Goal: Task Accomplishment & Management: Manage account settings

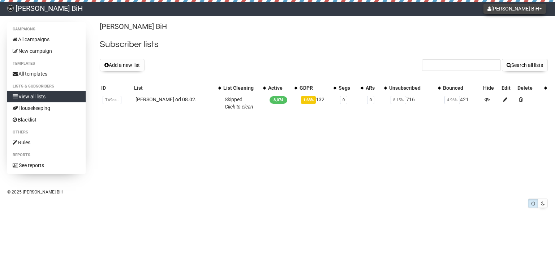
click at [506, 10] on button "Ulla Popken BiH" at bounding box center [515, 9] width 63 height 10
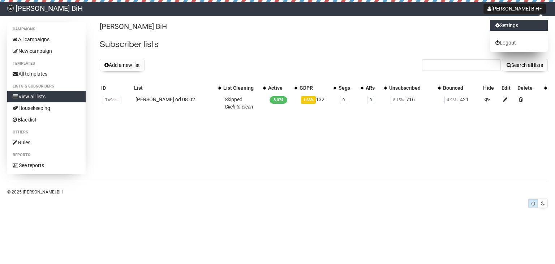
click at [505, 28] on link "Settings" at bounding box center [519, 25] width 58 height 11
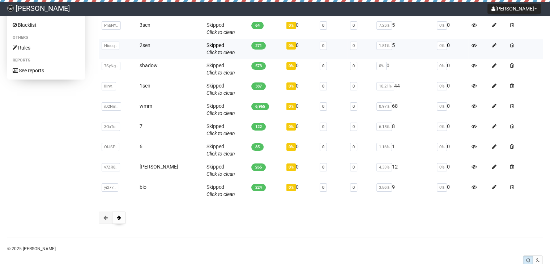
scroll to position [97, 0]
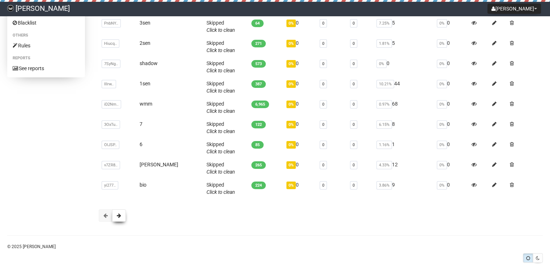
click at [117, 219] on button at bounding box center [119, 215] width 14 height 12
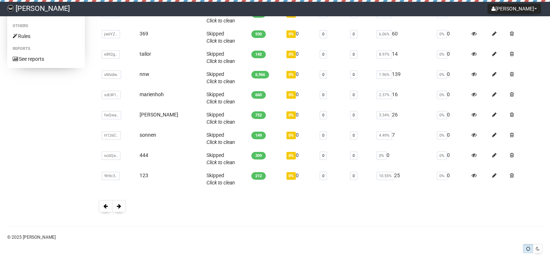
scroll to position [107, 0]
click at [121, 205] on button at bounding box center [119, 206] width 14 height 12
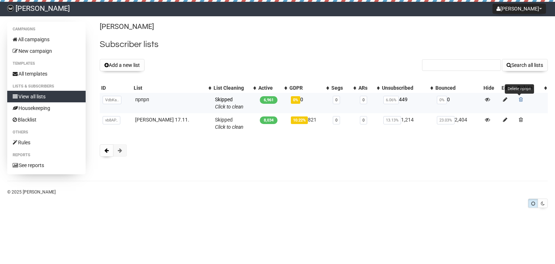
click at [520, 99] on span at bounding box center [521, 99] width 4 height 5
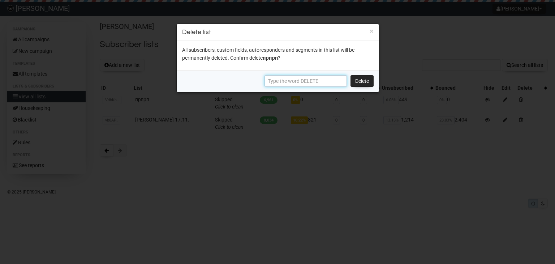
click at [295, 83] on input "text" at bounding box center [306, 81] width 82 height 12
paste input "DELETE"
type input "DELETE"
click at [357, 81] on link "Delete" at bounding box center [362, 81] width 23 height 12
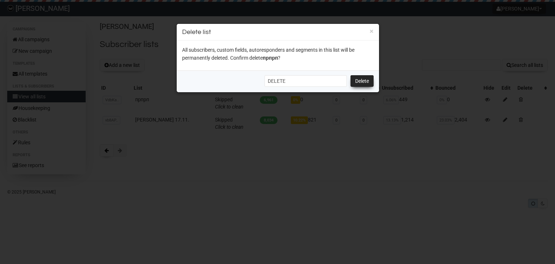
click at [357, 81] on link "Delete" at bounding box center [362, 81] width 23 height 12
click at [300, 76] on input "DELETE" at bounding box center [306, 81] width 82 height 12
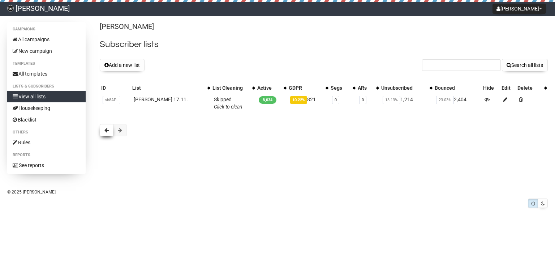
click at [106, 124] on button at bounding box center [107, 130] width 14 height 12
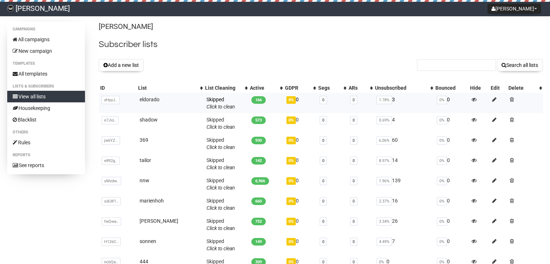
click at [513, 99] on td at bounding box center [525, 103] width 36 height 20
click at [510, 99] on span at bounding box center [512, 99] width 4 height 5
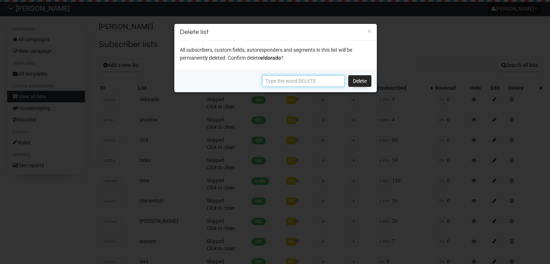
click at [309, 80] on input "text" at bounding box center [303, 81] width 82 height 12
paste input "DELETE"
type input "DELETE"
click at [367, 81] on link "Delete" at bounding box center [359, 81] width 23 height 12
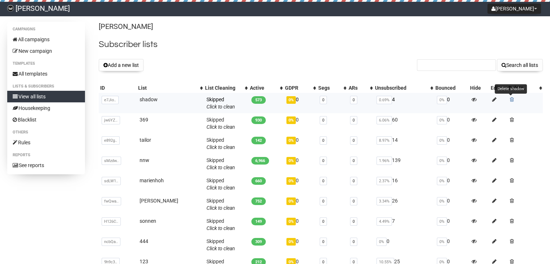
click at [510, 99] on span at bounding box center [512, 99] width 4 height 5
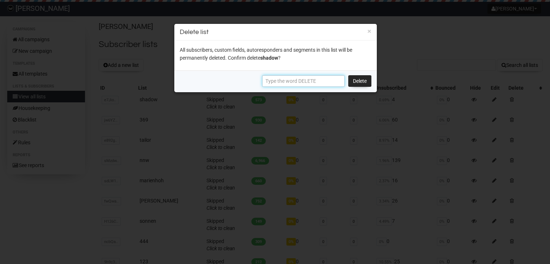
click at [317, 83] on input "text" at bounding box center [303, 81] width 82 height 12
paste input "DELETE"
type input "DELETE"
click at [357, 81] on link "Delete" at bounding box center [359, 81] width 23 height 12
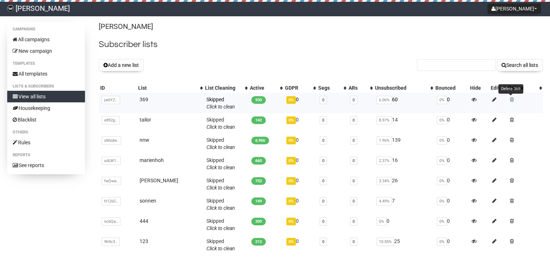
click at [510, 100] on span at bounding box center [512, 99] width 4 height 5
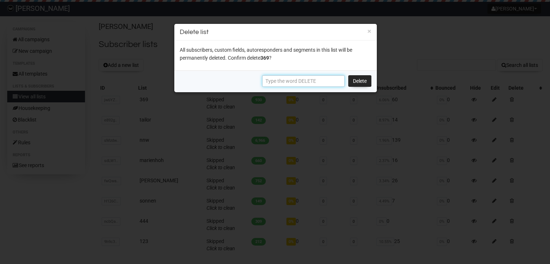
click at [330, 78] on input "text" at bounding box center [303, 81] width 82 height 12
paste input "DELETE"
type input "DELETE"
click at [356, 83] on link "Delete" at bounding box center [359, 81] width 23 height 12
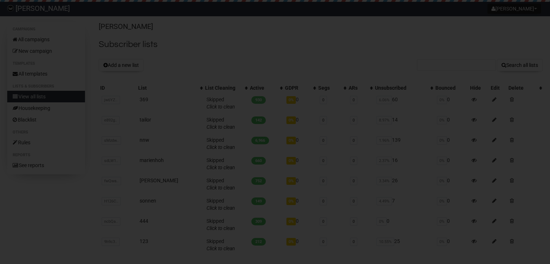
click at [357, 81] on div at bounding box center [275, 132] width 550 height 264
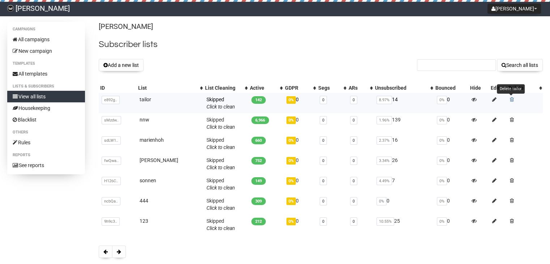
click at [510, 100] on td "Delete tailor" at bounding box center [525, 103] width 36 height 20
click at [510, 100] on span at bounding box center [512, 99] width 4 height 5
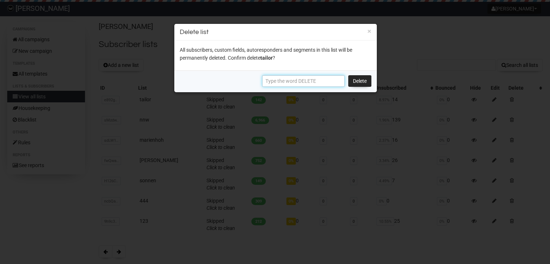
click at [315, 80] on input "text" at bounding box center [303, 81] width 82 height 12
paste input "DELETE"
type input "DELETE"
click at [362, 82] on link "Delete" at bounding box center [359, 81] width 23 height 12
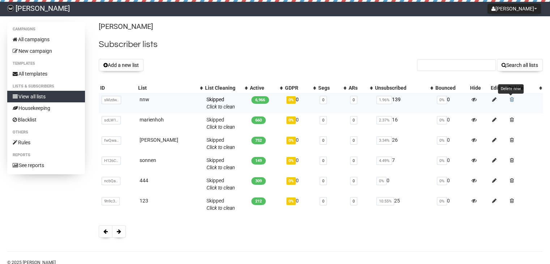
click at [510, 99] on span at bounding box center [512, 99] width 4 height 5
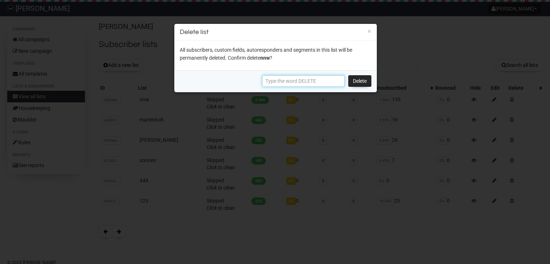
click at [321, 77] on input "text" at bounding box center [303, 81] width 82 height 12
paste input "DELETE"
type input "DELETE"
click at [359, 83] on link "Delete" at bounding box center [359, 81] width 23 height 12
click at [360, 80] on link "Delete" at bounding box center [359, 81] width 23 height 12
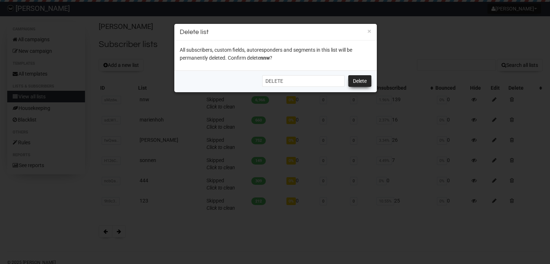
click at [360, 80] on link "Delete" at bounding box center [359, 81] width 23 height 12
click at [357, 84] on link "Delete" at bounding box center [359, 81] width 23 height 12
click at [359, 78] on link "Delete" at bounding box center [359, 81] width 23 height 12
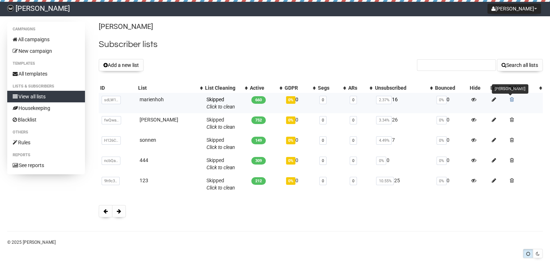
click at [511, 99] on span at bounding box center [512, 99] width 4 height 5
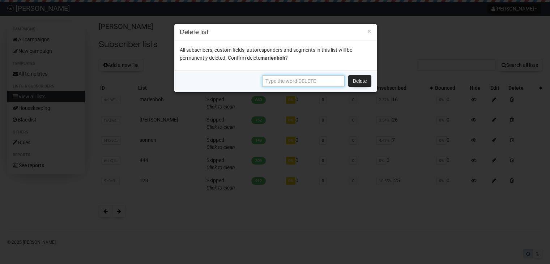
click at [320, 81] on input "text" at bounding box center [303, 81] width 82 height 12
paste input "DELETE"
type input "DELETE"
click at [357, 77] on link "Delete" at bounding box center [359, 81] width 23 height 12
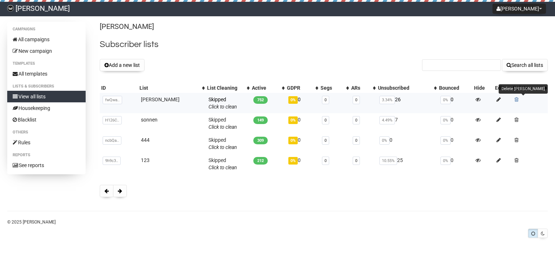
click at [515, 100] on span at bounding box center [517, 99] width 4 height 5
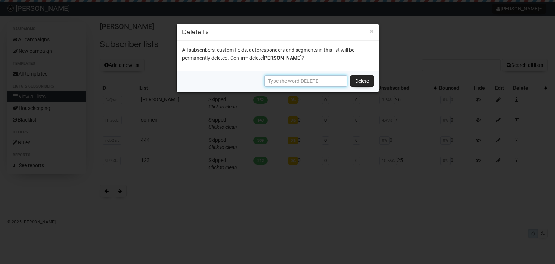
click at [318, 78] on input "text" at bounding box center [306, 81] width 82 height 12
paste input "DELETE"
type input "DELETE"
click at [363, 80] on link "Delete" at bounding box center [362, 81] width 23 height 12
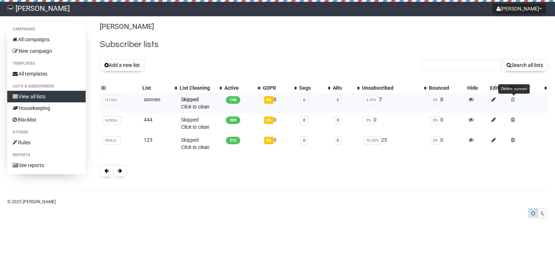
click at [515, 99] on span at bounding box center [513, 99] width 4 height 5
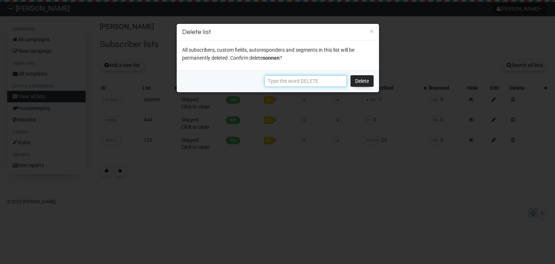
click at [323, 81] on input "text" at bounding box center [306, 81] width 82 height 12
paste input "DELETE"
click at [355, 78] on link "Delete" at bounding box center [362, 81] width 23 height 12
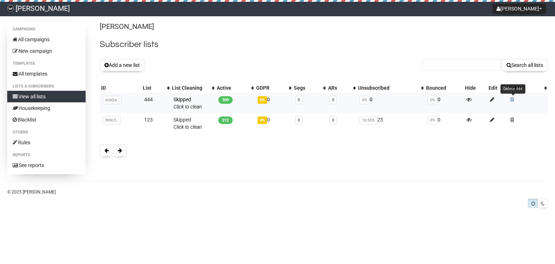
click at [512, 99] on span at bounding box center [512, 99] width 4 height 5
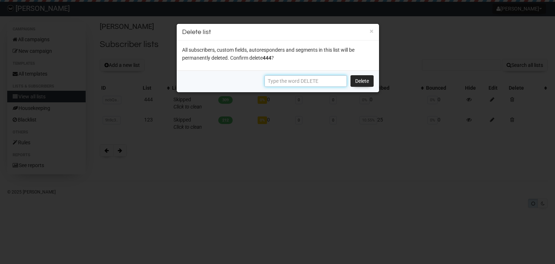
click at [297, 82] on input "text" at bounding box center [306, 81] width 82 height 12
paste input "DELETE"
type input "DELETE"
click at [358, 78] on link "Delete" at bounding box center [362, 81] width 23 height 12
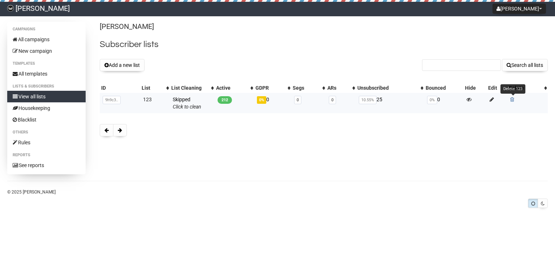
click at [512, 99] on span at bounding box center [512, 99] width 4 height 5
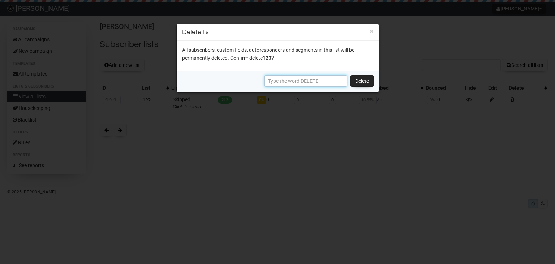
click at [308, 83] on input "text" at bounding box center [306, 81] width 82 height 12
paste input "DELETE"
type input "DELETE"
click at [359, 79] on link "Delete" at bounding box center [362, 81] width 23 height 12
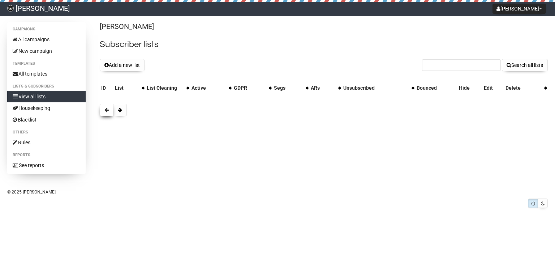
click at [110, 113] on button at bounding box center [107, 110] width 14 height 12
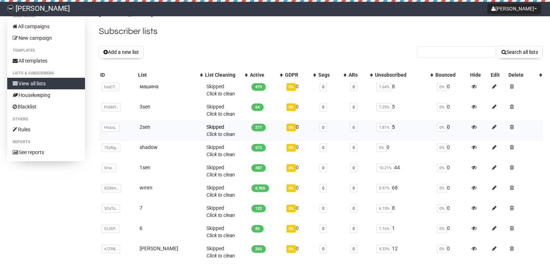
scroll to position [12, 0]
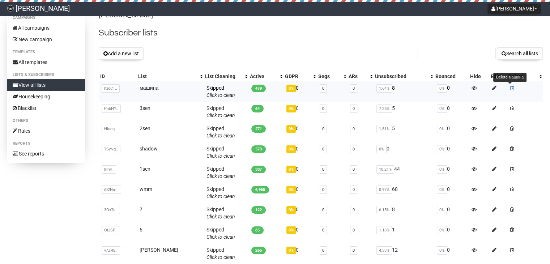
click at [510, 86] on span at bounding box center [512, 87] width 4 height 5
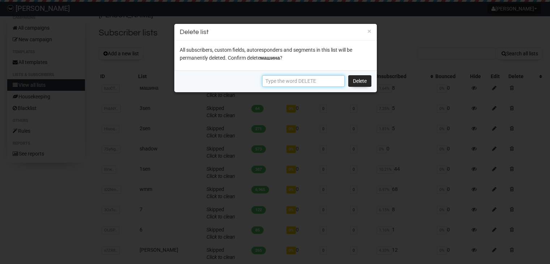
click at [327, 82] on input "text" at bounding box center [303, 81] width 82 height 12
paste input "DELETE"
type input "DELETE"
click at [357, 82] on link "Delete" at bounding box center [359, 81] width 23 height 12
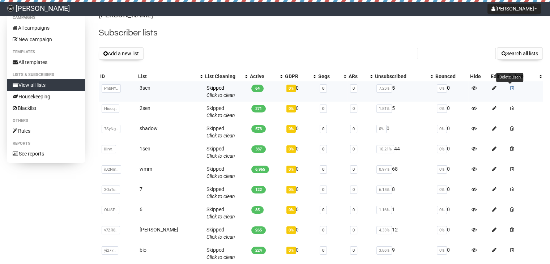
click at [510, 89] on span at bounding box center [512, 87] width 4 height 5
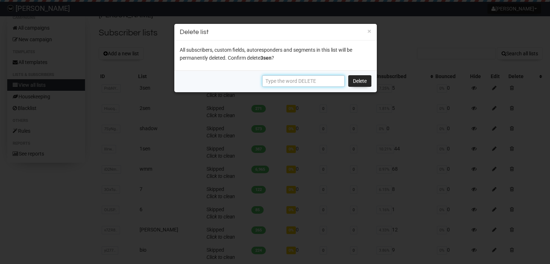
click at [274, 80] on input "text" at bounding box center [303, 81] width 82 height 12
paste input "DELETE"
click at [355, 81] on link "Delete" at bounding box center [359, 81] width 23 height 12
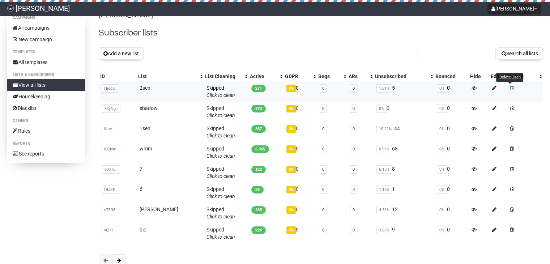
click at [510, 87] on span at bounding box center [512, 87] width 4 height 5
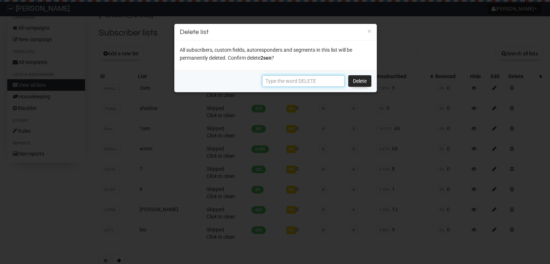
click at [339, 76] on input "text" at bounding box center [303, 81] width 82 height 12
paste input "DELETE"
click at [352, 82] on link "Delete" at bounding box center [359, 81] width 23 height 12
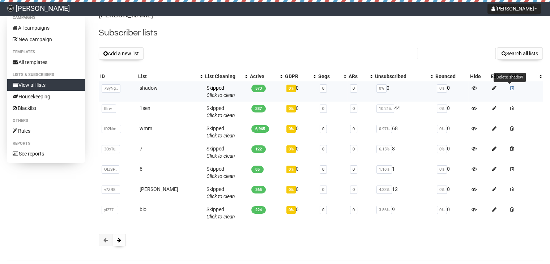
click at [510, 87] on span at bounding box center [512, 87] width 4 height 5
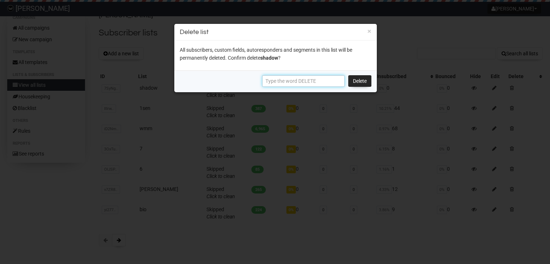
click at [319, 78] on input "text" at bounding box center [303, 81] width 82 height 12
paste input "DELETE"
type input "DELETE"
click at [355, 81] on link "Delete" at bounding box center [359, 81] width 23 height 12
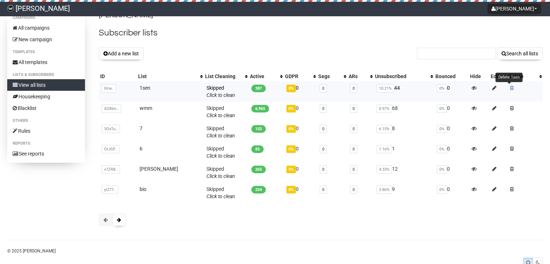
click at [510, 89] on span at bounding box center [512, 87] width 4 height 5
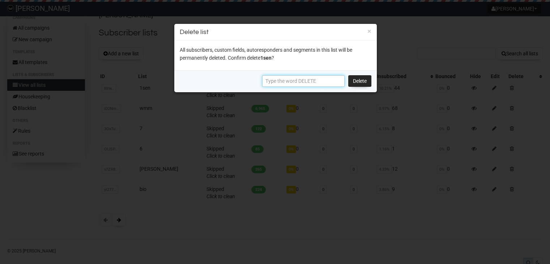
click at [337, 81] on input "text" at bounding box center [303, 81] width 82 height 12
paste input "DELETE"
type input "DELETE"
click at [357, 83] on link "Delete" at bounding box center [359, 81] width 23 height 12
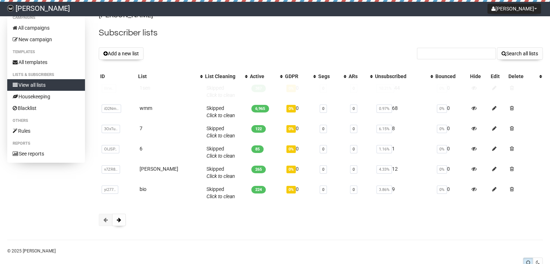
scroll to position [8, 0]
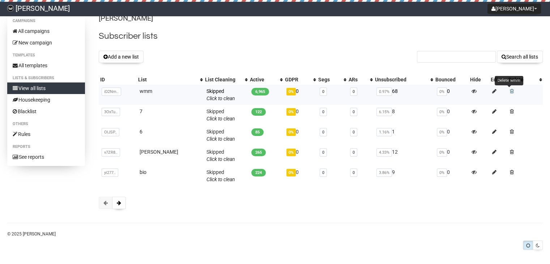
click at [510, 91] on span at bounding box center [512, 91] width 4 height 5
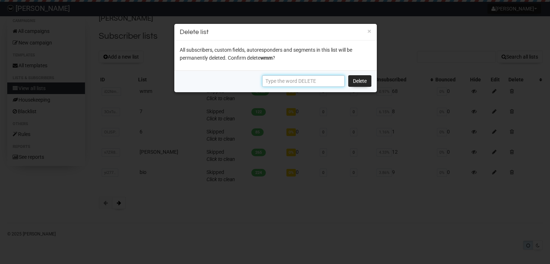
click at [292, 81] on input "text" at bounding box center [303, 81] width 82 height 12
paste input "DELETE"
click at [358, 81] on link "Delete" at bounding box center [359, 81] width 23 height 12
click at [359, 78] on link "Delete" at bounding box center [359, 81] width 23 height 12
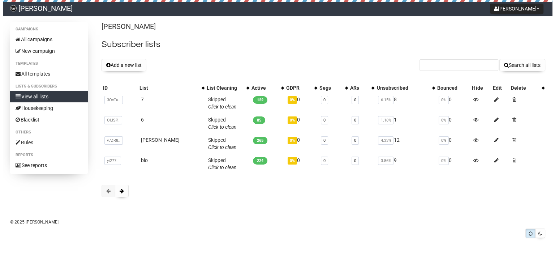
scroll to position [0, 0]
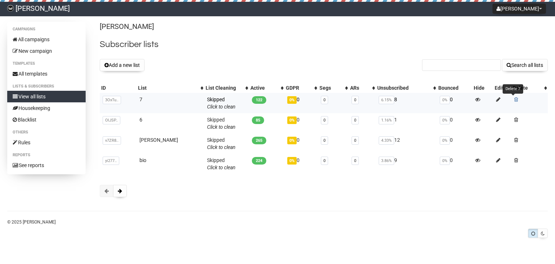
click at [515, 99] on span at bounding box center [516, 99] width 4 height 5
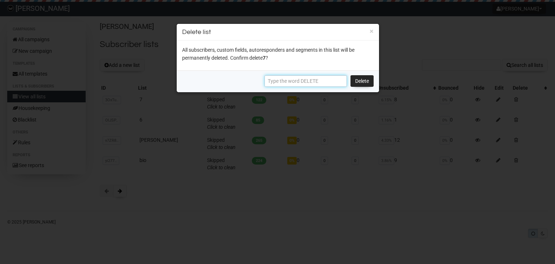
click at [310, 79] on input "text" at bounding box center [306, 81] width 82 height 12
paste input "DELETE"
type input "DELETE"
click at [360, 80] on link "Delete" at bounding box center [362, 81] width 23 height 12
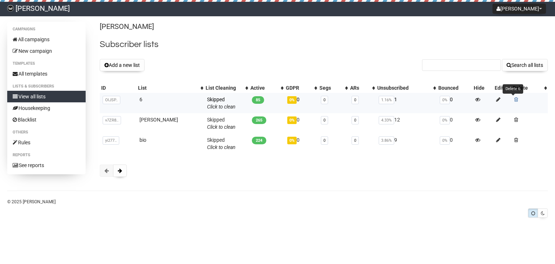
click at [513, 99] on td "Delete 6" at bounding box center [529, 103] width 37 height 20
click at [514, 99] on span at bounding box center [516, 99] width 4 height 5
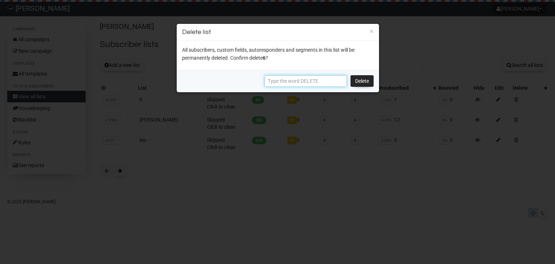
click at [288, 76] on input "text" at bounding box center [306, 81] width 82 height 12
paste input "DELETE"
type input "DELETE"
click at [359, 83] on link "Delete" at bounding box center [362, 81] width 23 height 12
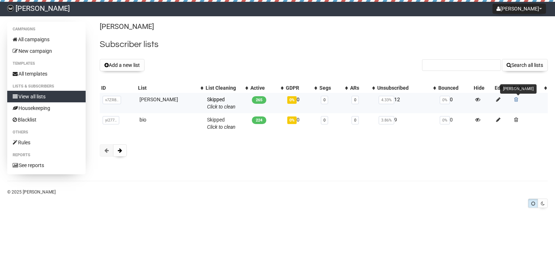
click at [514, 99] on span at bounding box center [516, 99] width 4 height 5
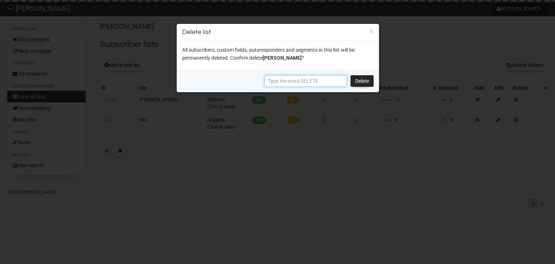
click at [339, 81] on input "text" at bounding box center [306, 81] width 82 height 12
paste input "DELETE"
type input "DELETE"
click at [361, 78] on link "Delete" at bounding box center [362, 81] width 23 height 12
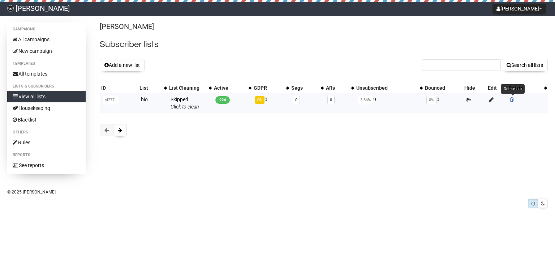
click at [511, 101] on span at bounding box center [512, 99] width 4 height 5
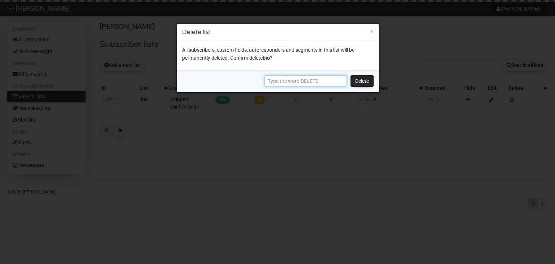
click at [340, 84] on input "text" at bounding box center [306, 81] width 82 height 12
paste input "DELETE"
type input "DELETE"
click at [357, 80] on link "Delete" at bounding box center [362, 81] width 23 height 12
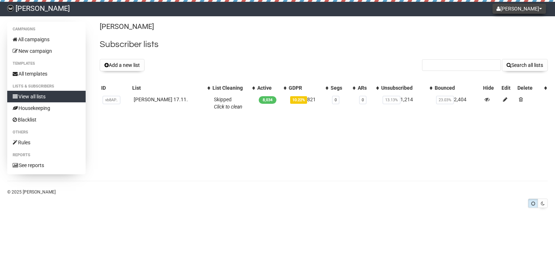
click at [531, 12] on button "[PERSON_NAME]" at bounding box center [519, 9] width 53 height 10
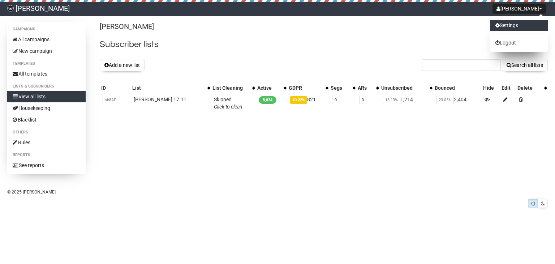
click at [513, 23] on link "Settings" at bounding box center [519, 25] width 58 height 11
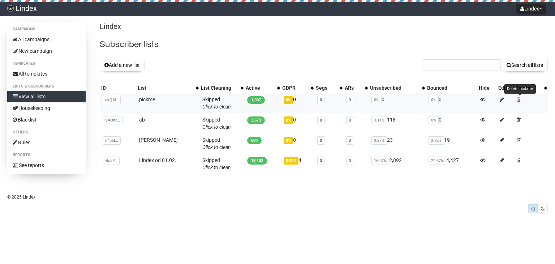
click at [519, 98] on span at bounding box center [519, 99] width 4 height 5
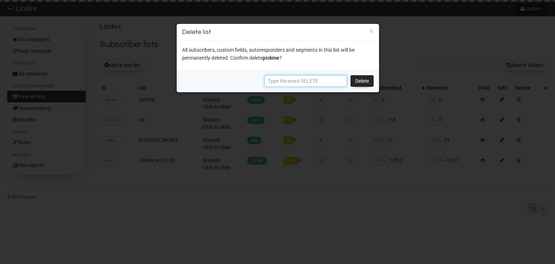
click at [318, 80] on input "text" at bounding box center [306, 81] width 82 height 12
paste input "DELETE"
type input "DELETE"
click at [360, 78] on link "Delete" at bounding box center [362, 81] width 23 height 12
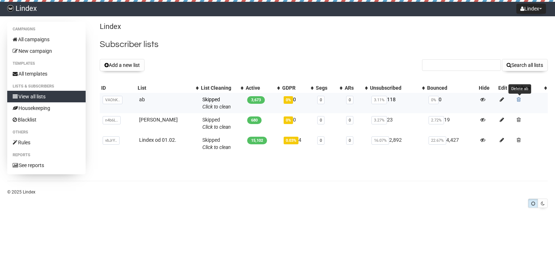
click at [520, 100] on span at bounding box center [519, 99] width 4 height 5
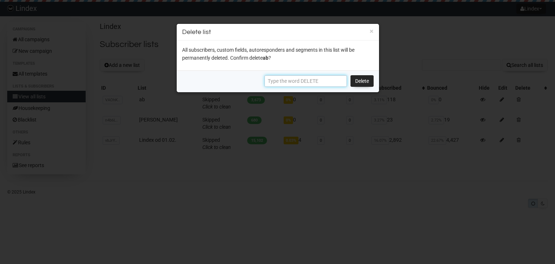
click at [326, 85] on input "text" at bounding box center [306, 81] width 82 height 12
paste input "DELETE"
type input "DELETE"
click at [368, 75] on link "Delete" at bounding box center [362, 81] width 23 height 12
click at [368, 83] on link "Delete" at bounding box center [362, 81] width 23 height 12
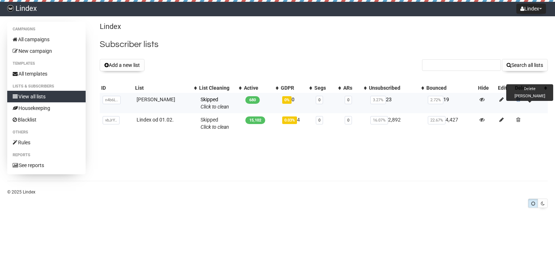
click at [519, 97] on span at bounding box center [519, 99] width 4 height 5
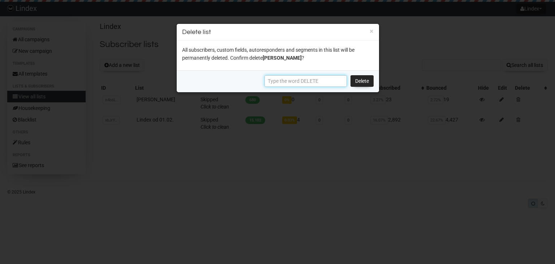
click at [344, 80] on input "text" at bounding box center [306, 81] width 82 height 12
paste input "DELETE"
type input "DELETE"
click at [361, 81] on link "Delete" at bounding box center [362, 81] width 23 height 12
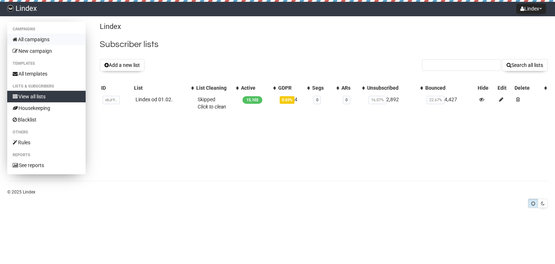
click at [42, 42] on link "All campaigns" at bounding box center [46, 40] width 78 height 12
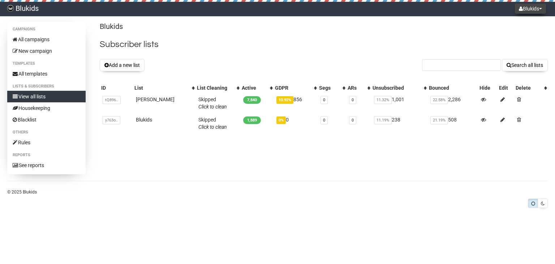
click at [521, 8] on button "Blukids" at bounding box center [530, 9] width 31 height 10
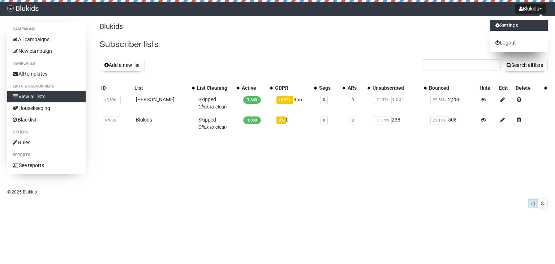
click at [511, 23] on link "Settings" at bounding box center [519, 25] width 58 height 11
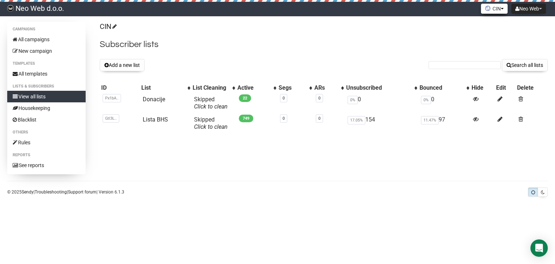
click at [499, 12] on button "CIN" at bounding box center [494, 9] width 27 height 10
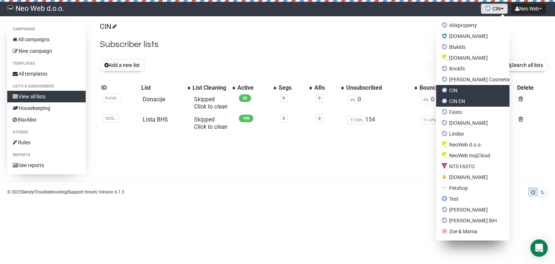
click at [477, 99] on link "CIN EN" at bounding box center [472, 101] width 73 height 11
